Goal: Task Accomplishment & Management: Use online tool/utility

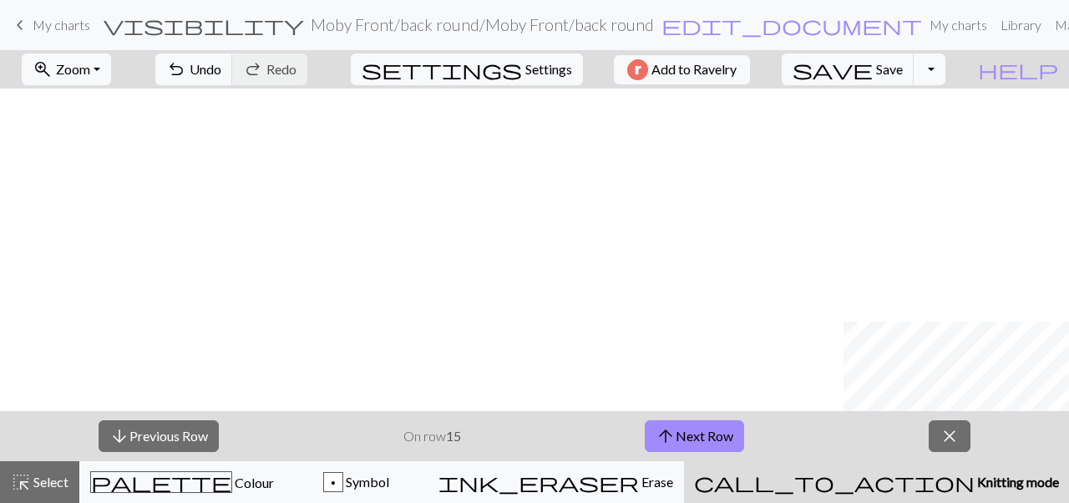
scroll to position [233, 844]
click at [903, 71] on span "Save" at bounding box center [889, 69] width 27 height 16
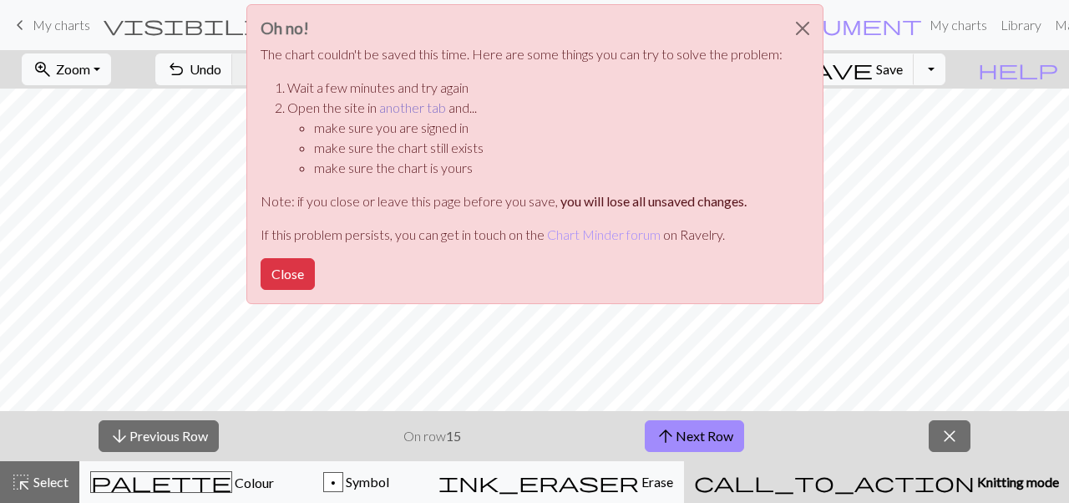
click at [408, 109] on link "another tab" at bounding box center [412, 107] width 67 height 16
click at [292, 274] on button "Close" at bounding box center [288, 274] width 54 height 32
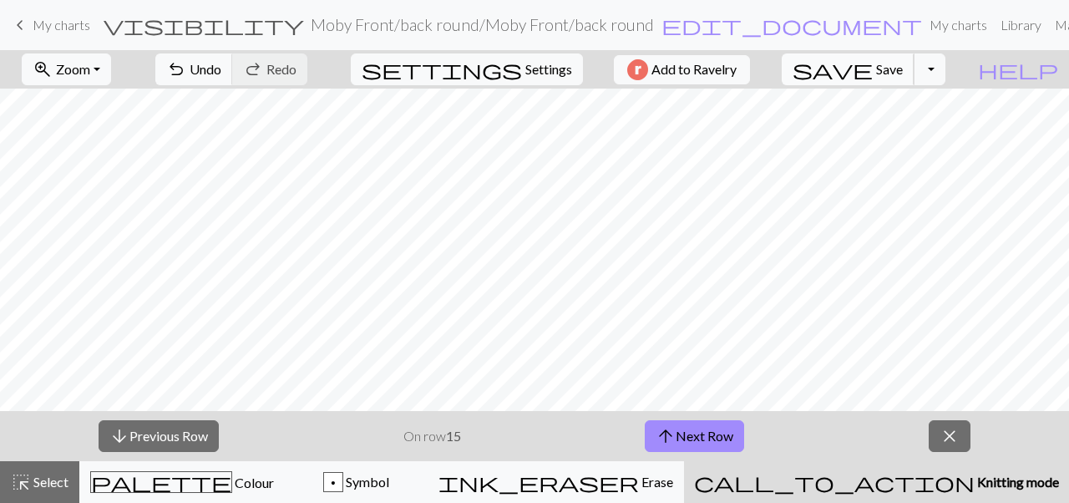
click at [903, 73] on span "Save" at bounding box center [889, 69] width 27 height 16
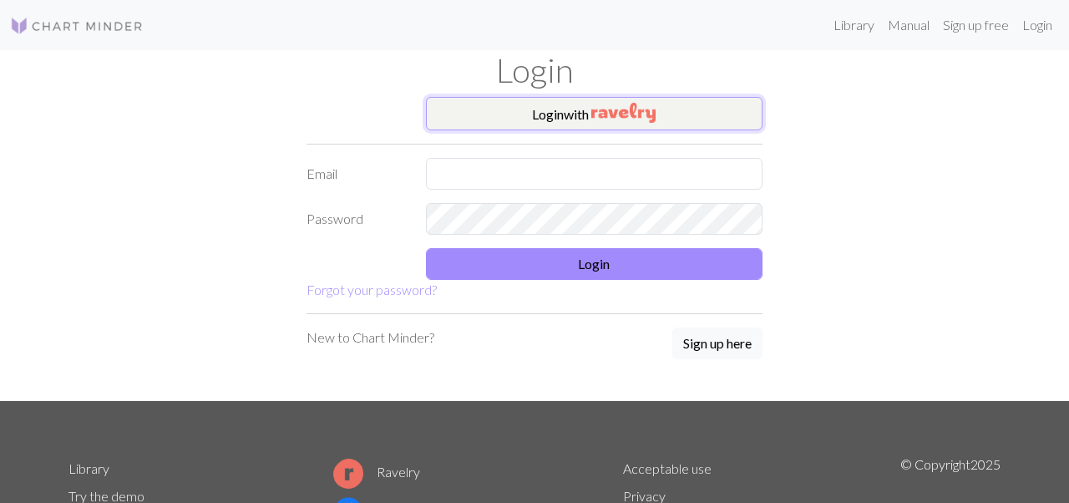
click at [496, 120] on button "Login with" at bounding box center [594, 113] width 337 height 33
